Goal: Information Seeking & Learning: Compare options

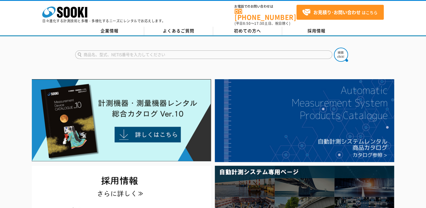
click at [160, 50] on input "text" at bounding box center [203, 54] width 257 height 8
type input "GP-30k"
click at [334, 48] on button at bounding box center [341, 55] width 14 height 14
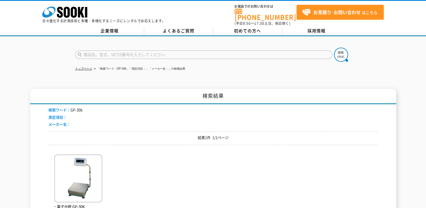
scroll to position [84, 0]
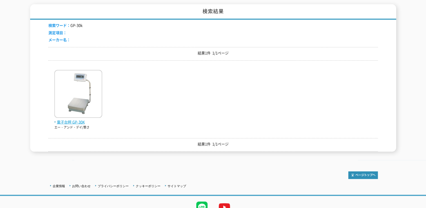
click at [92, 82] on img at bounding box center [78, 94] width 48 height 49
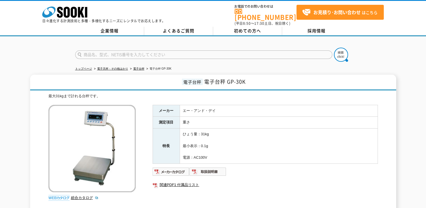
click at [162, 51] on input "text" at bounding box center [203, 54] width 257 height 8
type input "HW200KC"
click at [334, 48] on button at bounding box center [341, 55] width 14 height 14
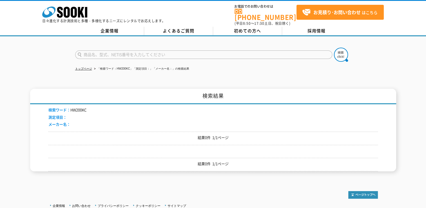
click at [153, 53] on input "text" at bounding box center [203, 54] width 257 height 8
type input "商品名、型式、NETIS番号を入力してください"
click at [139, 50] on input "text" at bounding box center [203, 54] width 257 height 8
type input "d"
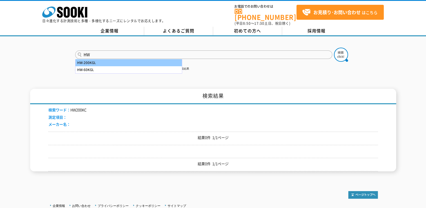
click at [136, 60] on div "HW-200KGL" at bounding box center [128, 62] width 106 height 7
type input "HW-200KGL"
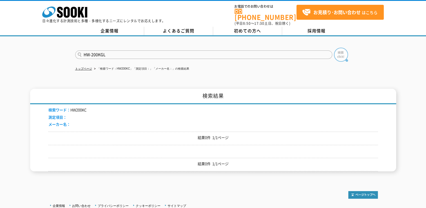
click at [337, 50] on img at bounding box center [341, 55] width 14 height 14
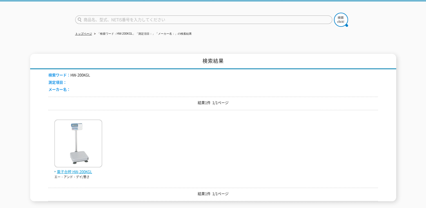
scroll to position [56, 0]
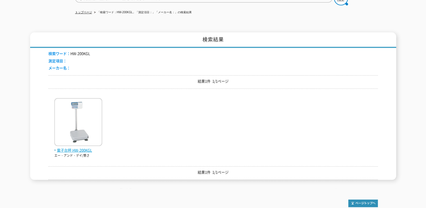
click at [82, 114] on img at bounding box center [78, 122] width 48 height 49
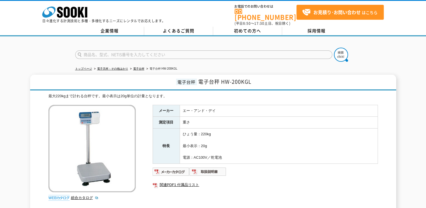
click at [125, 50] on input "text" at bounding box center [203, 54] width 257 height 8
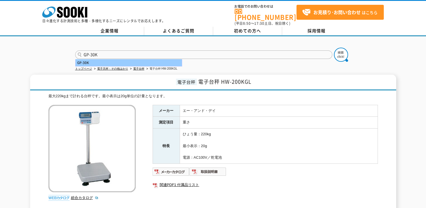
type input "GP-30K"
click at [120, 59] on div "GP-30K" at bounding box center [128, 62] width 106 height 7
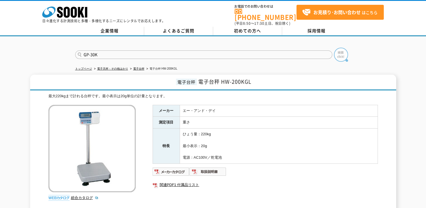
click at [340, 49] on img at bounding box center [341, 55] width 14 height 14
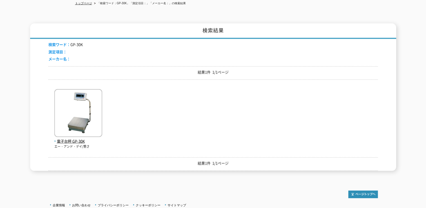
scroll to position [107, 0]
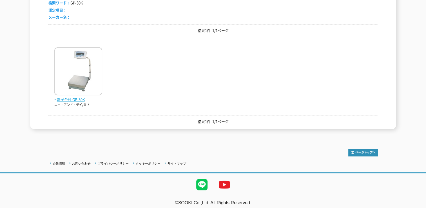
click at [79, 97] on span "電子台秤 GP-30K" at bounding box center [78, 100] width 48 height 6
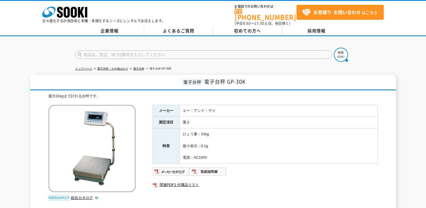
click at [66, 66] on div "トップページ 電子天秤・その他はかり 電子台秤 電子台秤 GP-30K 電子台秤 電子台秤 GP-30K 最大31kgまで計れる台秤です。 総合カタログ メー…" at bounding box center [213, 197] width 426 height 322
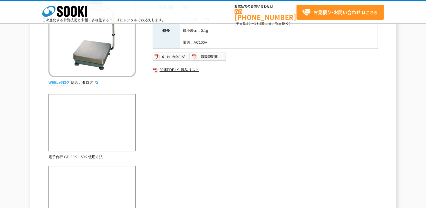
scroll to position [56, 0]
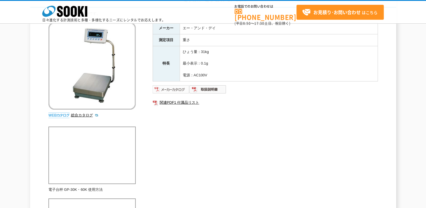
click at [174, 91] on img at bounding box center [171, 89] width 37 height 9
